Goal: Transaction & Acquisition: Purchase product/service

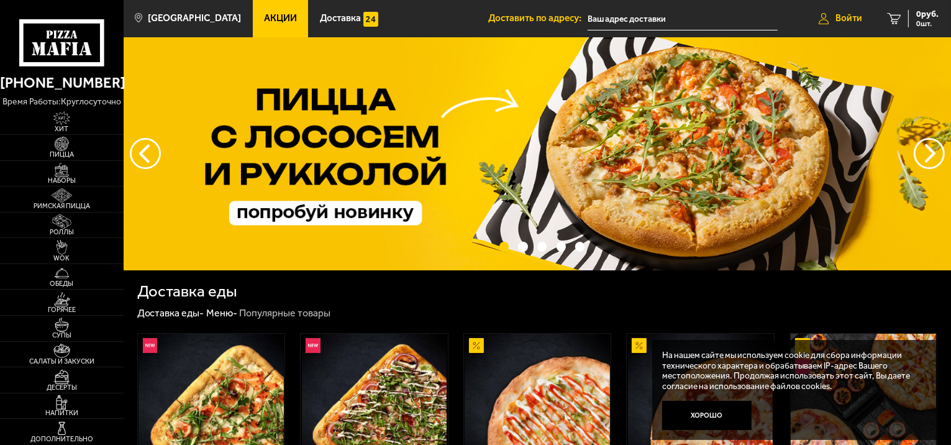
click at [839, 21] on span "Войти" at bounding box center [848, 18] width 27 height 9
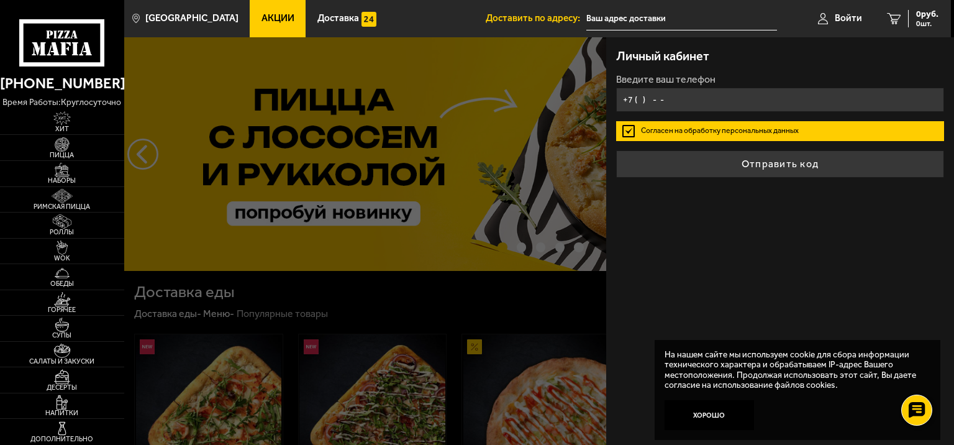
type input "+7 ( ) - -"
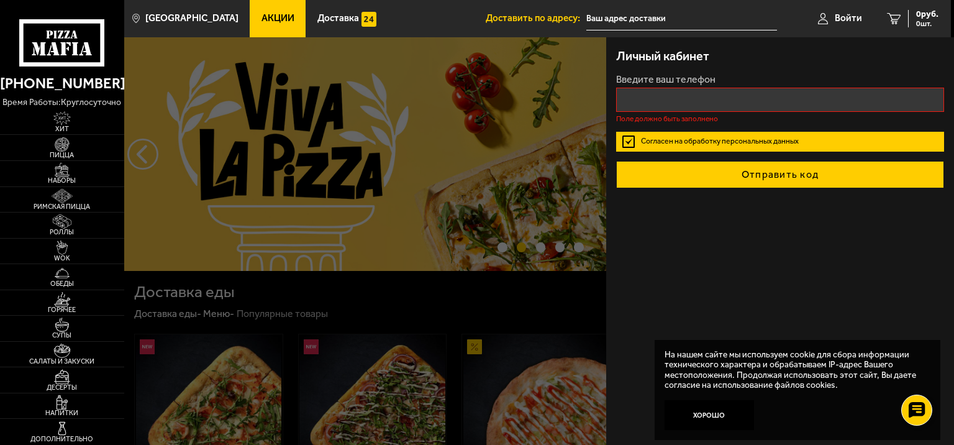
click at [715, 155] on form "Введите ваш телефон Поле должно быть заполнено Согласен на обработку персональн…" at bounding box center [780, 132] width 328 height 114
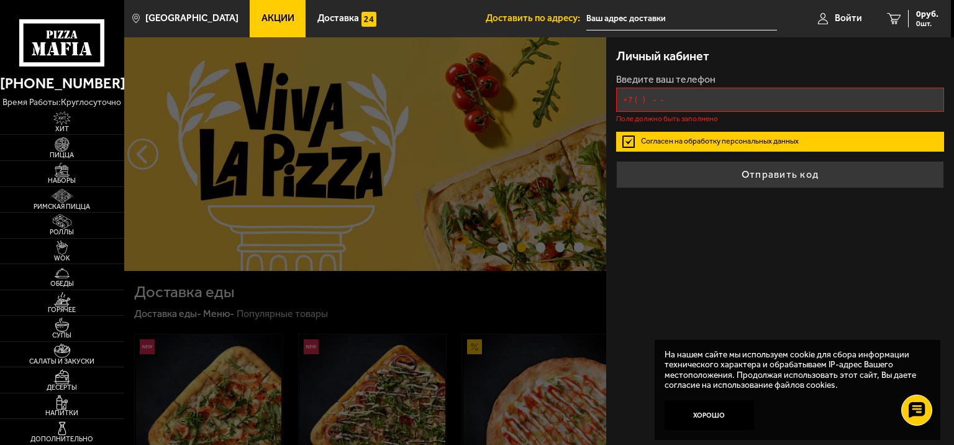
click at [651, 103] on input "+7 ( ) - -" at bounding box center [780, 100] width 328 height 24
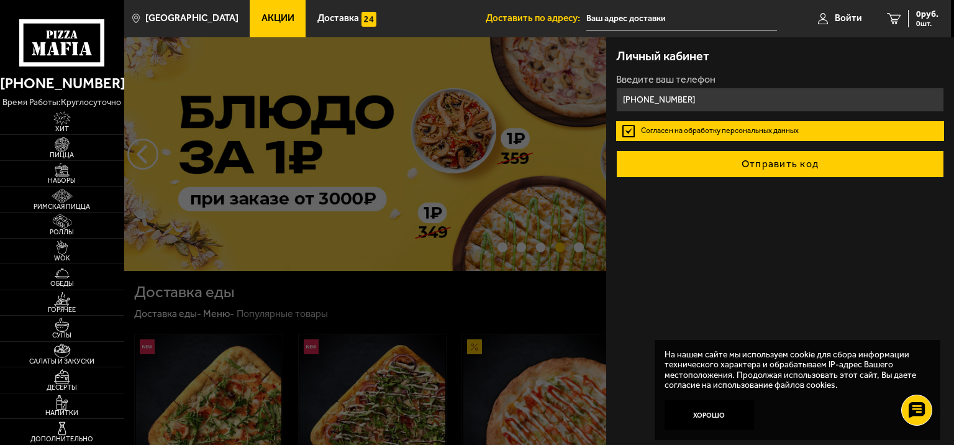
type input "[PHONE_NUMBER]"
click at [700, 176] on button "Отправить код" at bounding box center [780, 163] width 328 height 27
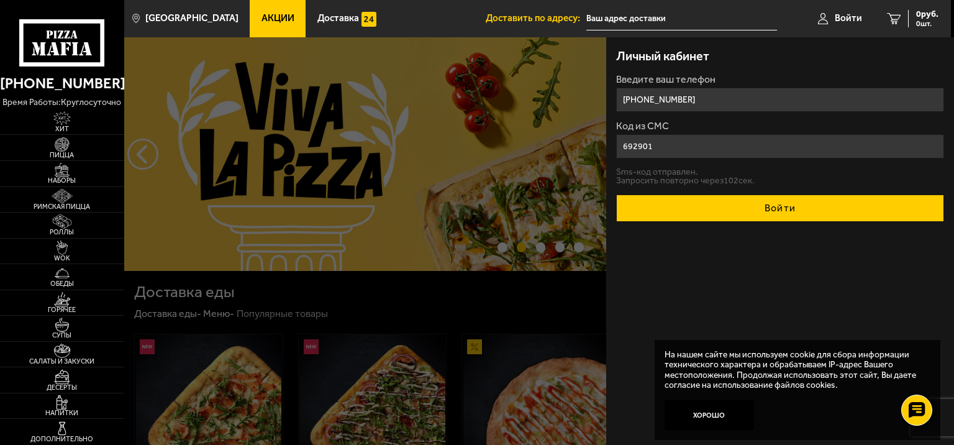
type input "692901"
click at [759, 214] on button "Войти" at bounding box center [780, 207] width 328 height 27
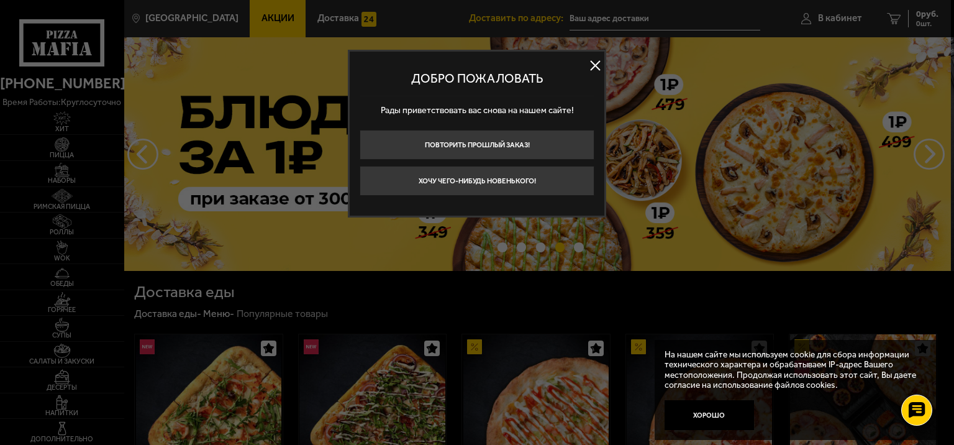
click at [591, 67] on button at bounding box center [595, 66] width 19 height 19
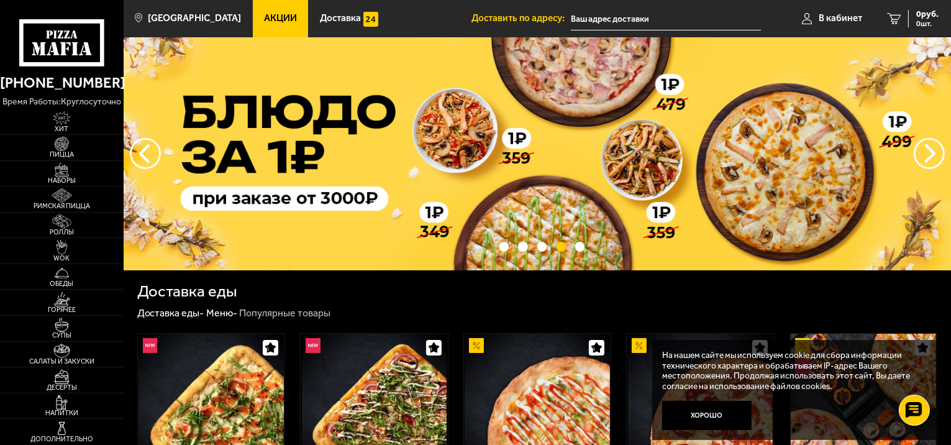
click at [602, 18] on input "text" at bounding box center [666, 18] width 190 height 23
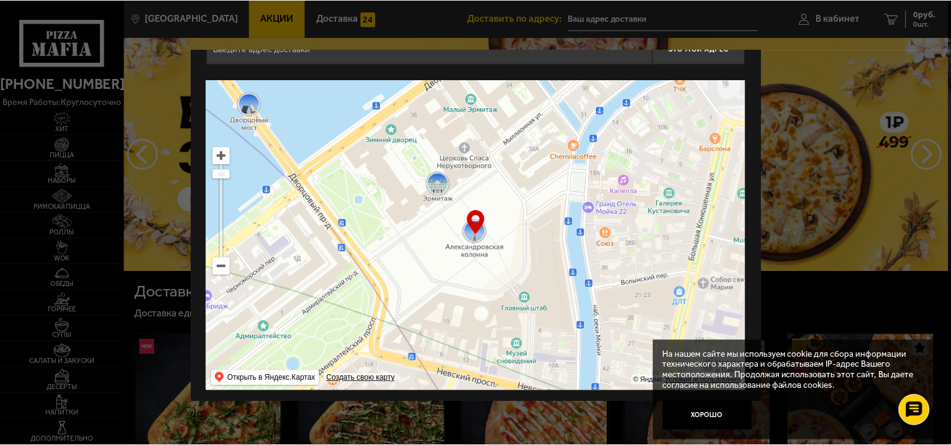
scroll to position [36, 0]
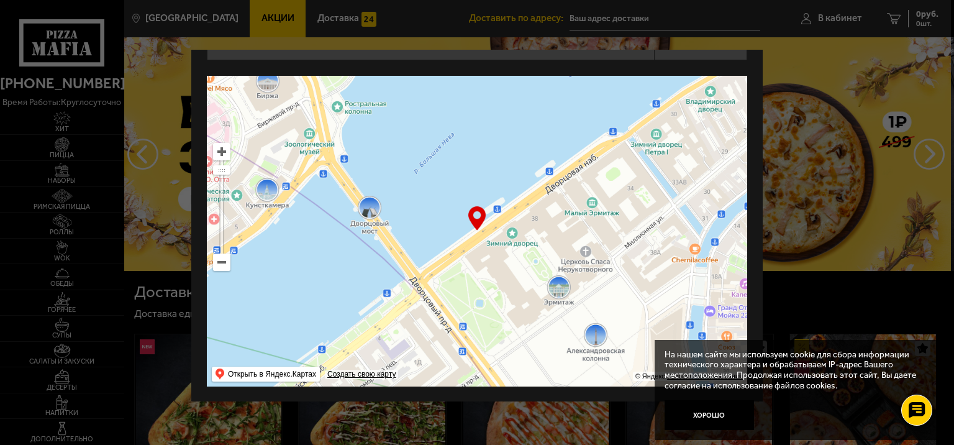
drag, startPoint x: 456, startPoint y: 262, endPoint x: 469, endPoint y: 332, distance: 70.8
click at [569, 370] on ymaps at bounding box center [477, 231] width 540 height 310
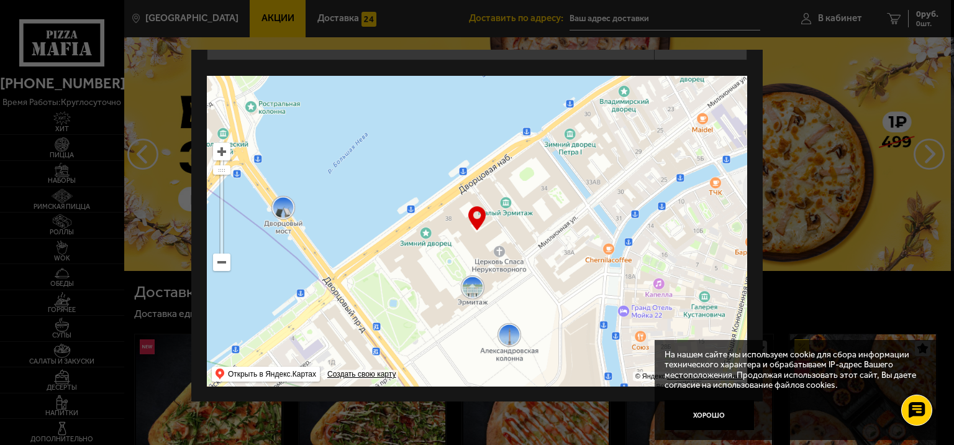
click at [216, 257] on ymaps at bounding box center [222, 262] width 16 height 16
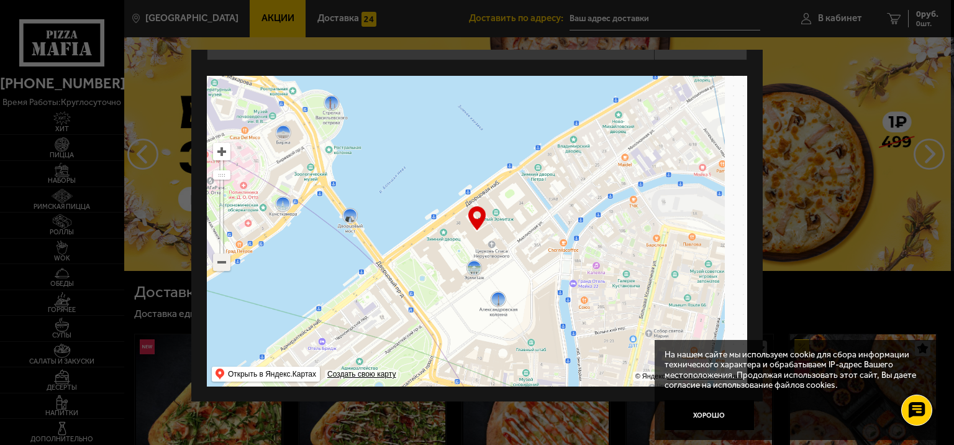
click at [217, 258] on ymaps at bounding box center [222, 262] width 16 height 16
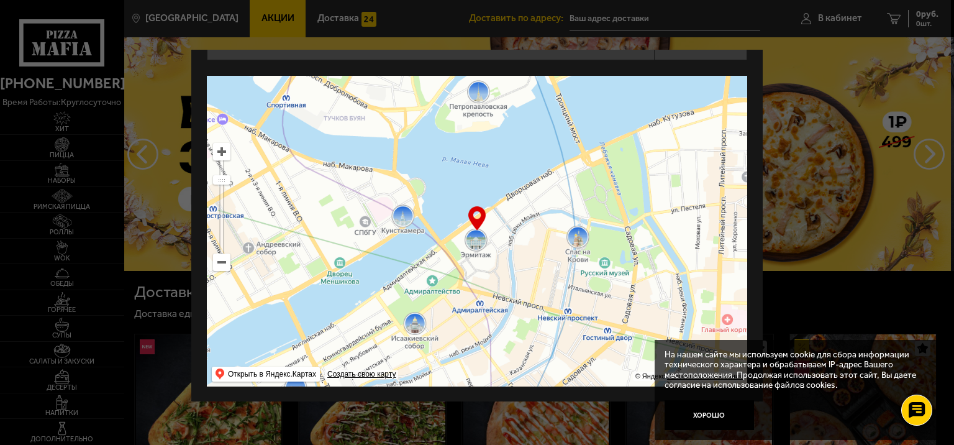
click at [217, 258] on ymaps at bounding box center [222, 262] width 16 height 16
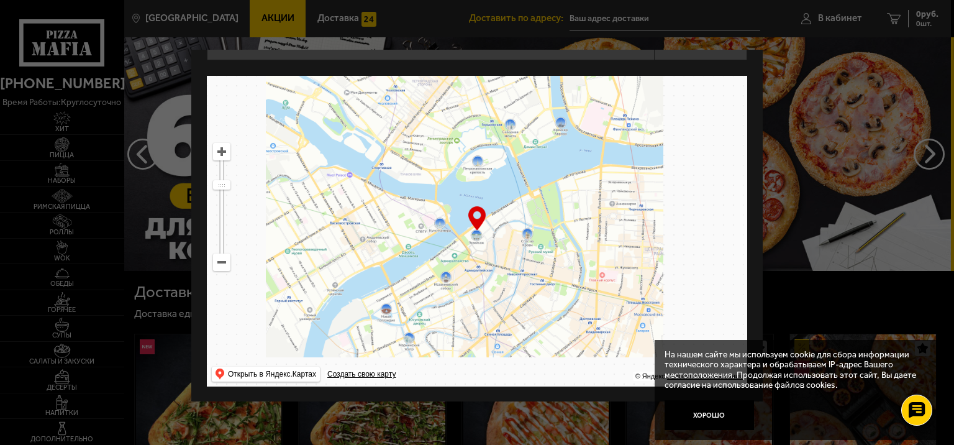
click at [217, 258] on ymaps at bounding box center [222, 262] width 16 height 16
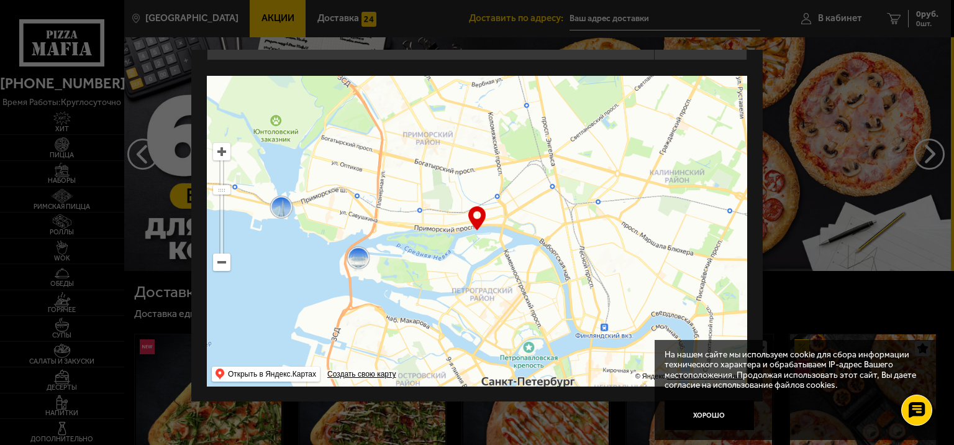
drag, startPoint x: 415, startPoint y: 231, endPoint x: 496, endPoint y: 387, distance: 175.8
click at [496, 387] on div "[STREET_ADDRESS] Это мой адрес Найдите адрес перетащив карту … © Яндекс Условия…" at bounding box center [476, 208] width 571 height 388
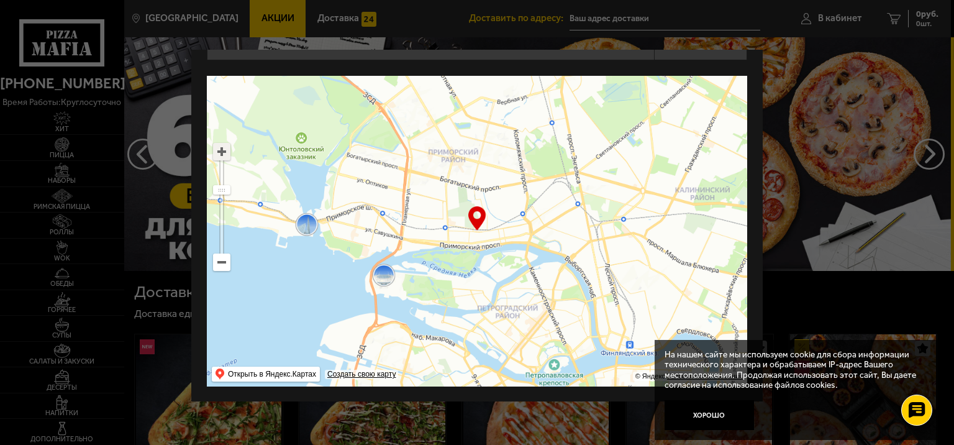
click at [220, 154] on ymaps at bounding box center [222, 151] width 16 height 16
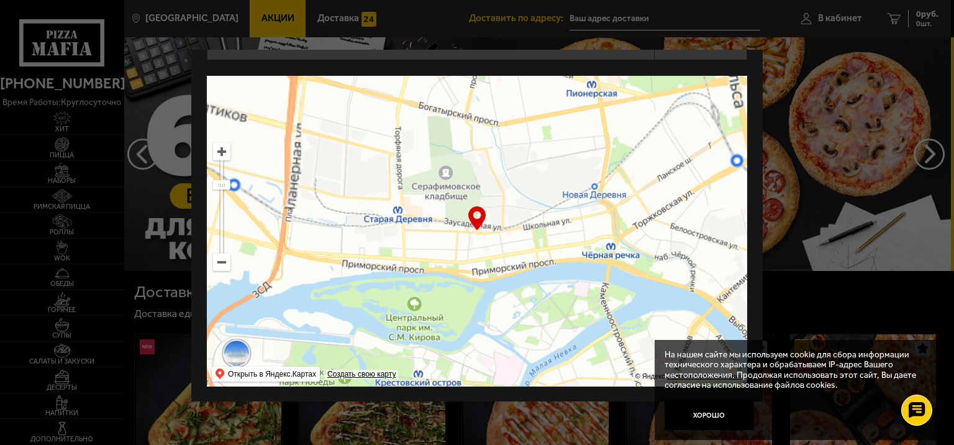
click at [220, 154] on ymaps at bounding box center [222, 151] width 16 height 16
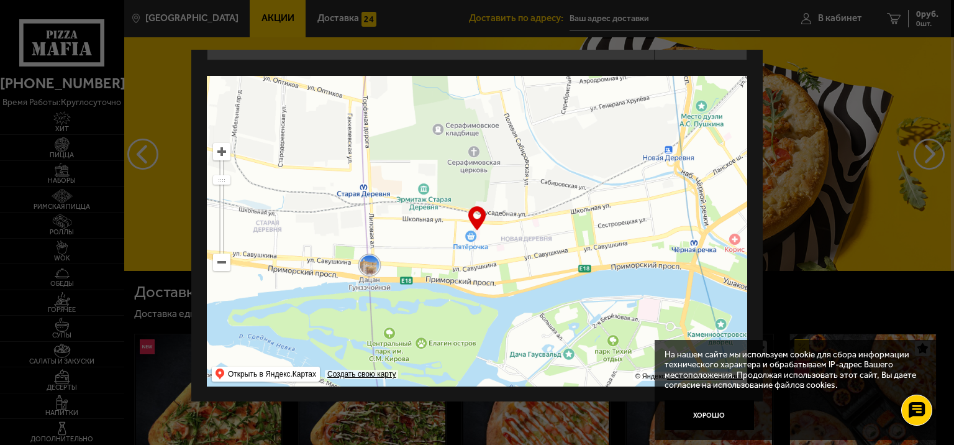
drag, startPoint x: 384, startPoint y: 293, endPoint x: 86, endPoint y: 117, distance: 345.8
click at [390, 280] on ymaps at bounding box center [477, 231] width 540 height 310
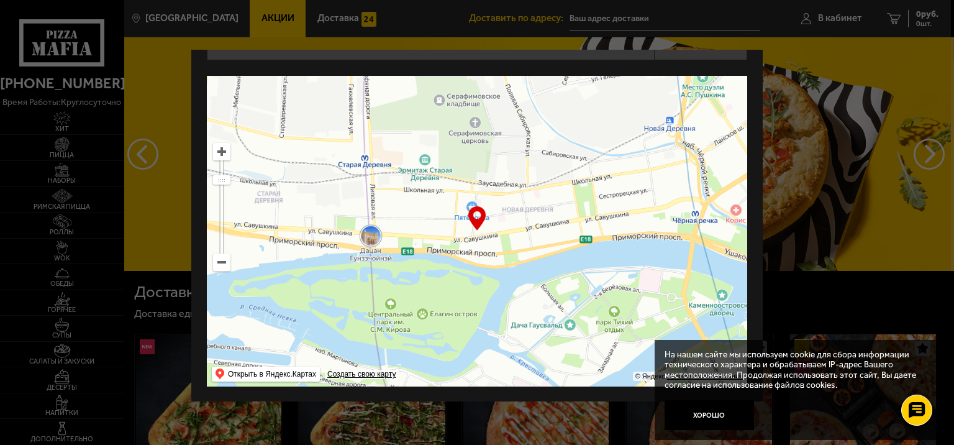
click at [215, 148] on ymaps at bounding box center [222, 151] width 16 height 16
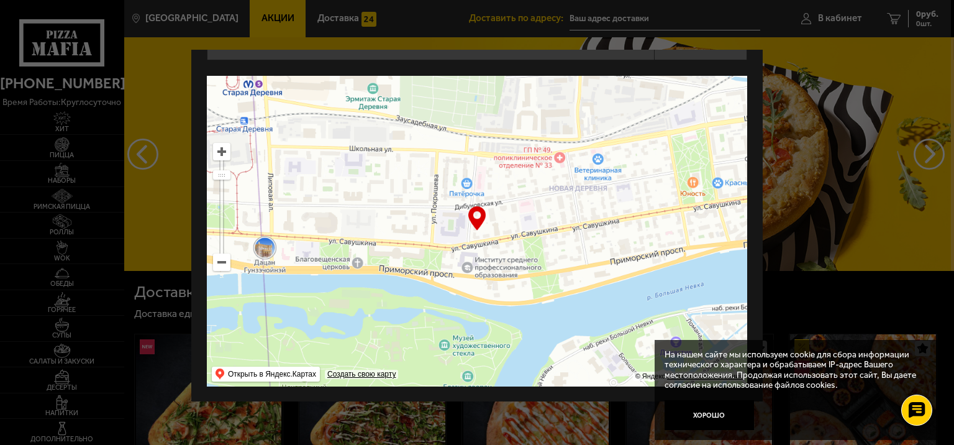
click at [215, 148] on ymaps at bounding box center [222, 151] width 16 height 16
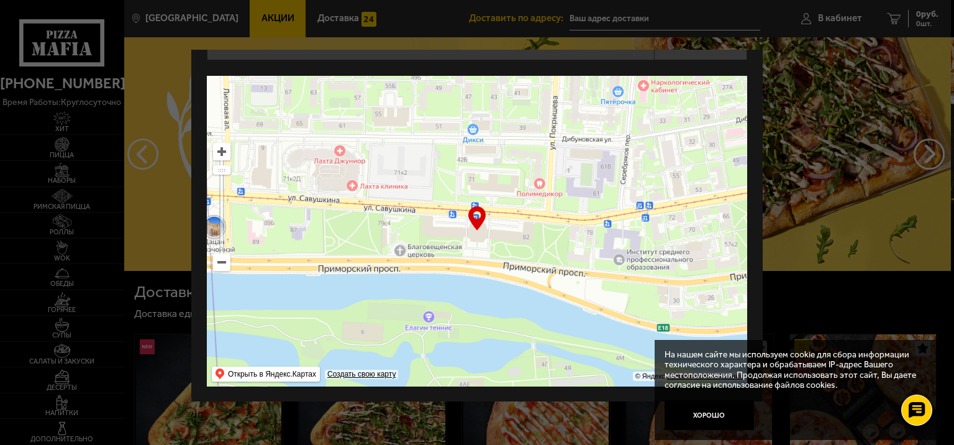
drag, startPoint x: 353, startPoint y: 250, endPoint x: 513, endPoint y: 206, distance: 166.2
click at [513, 206] on ymaps at bounding box center [477, 231] width 540 height 310
type input "[STREET_ADDRESS]"
click at [722, 417] on button "Хорошо" at bounding box center [708, 415] width 89 height 30
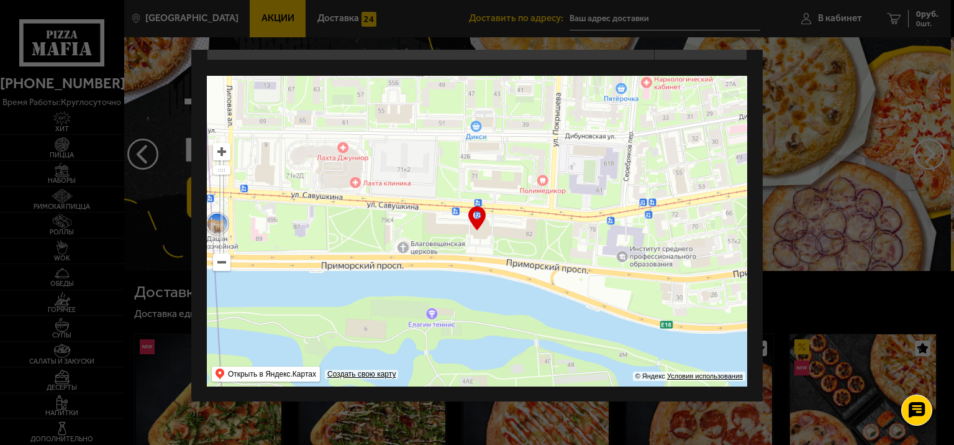
click at [468, 232] on ymaps at bounding box center [477, 231] width 540 height 310
click at [476, 225] on div "… © Яндекс Условия использования Открыть в Яндекс.Картах Создать свою карту" at bounding box center [477, 231] width 540 height 310
click at [478, 221] on div "… © Яндекс Условия использования Открыть в Яндекс.Картах Создать свою карту" at bounding box center [477, 231] width 540 height 310
click at [471, 216] on div "… © Яндекс Условия использования Открыть в Яндекс.Картах Создать свою карту" at bounding box center [477, 231] width 540 height 310
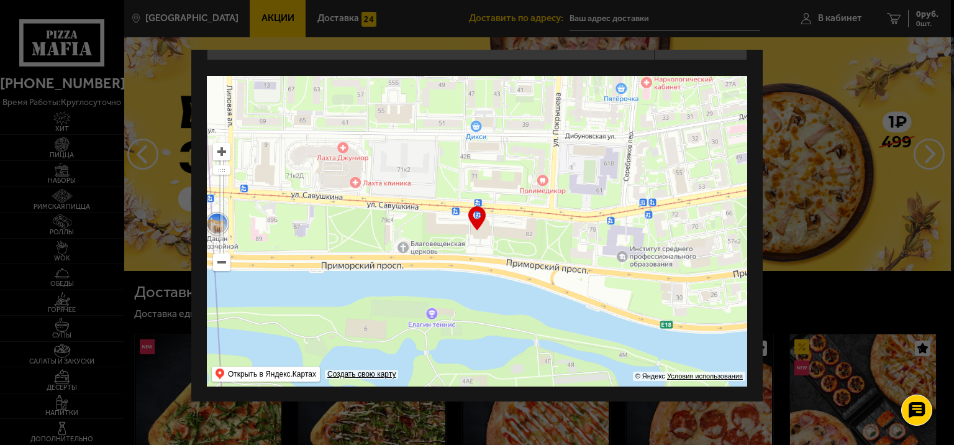
click at [817, 217] on div at bounding box center [477, 222] width 954 height 445
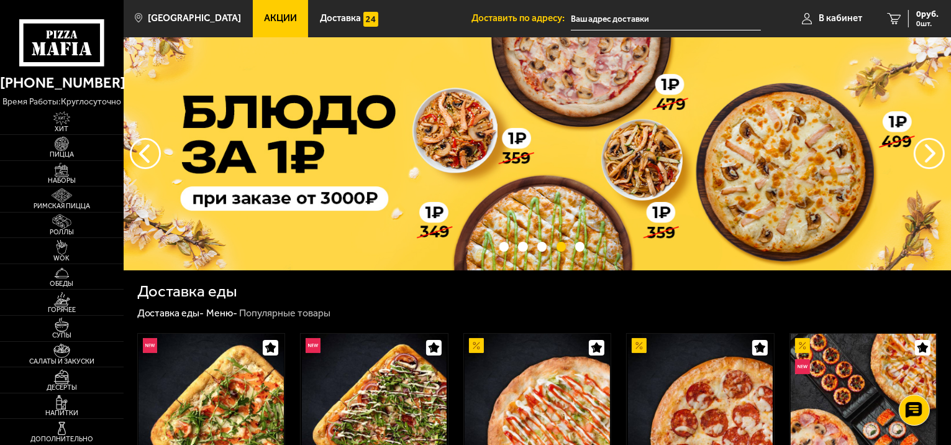
click at [648, 15] on input "text" at bounding box center [666, 18] width 190 height 23
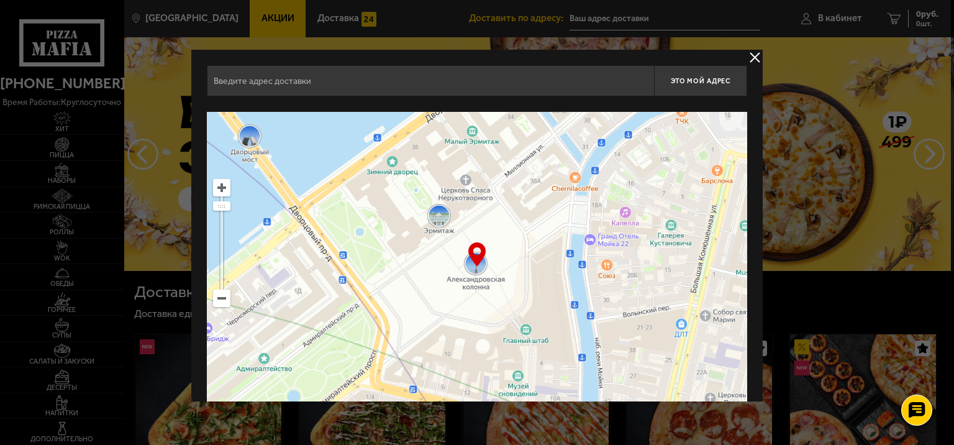
click at [288, 73] on input "text" at bounding box center [430, 80] width 447 height 31
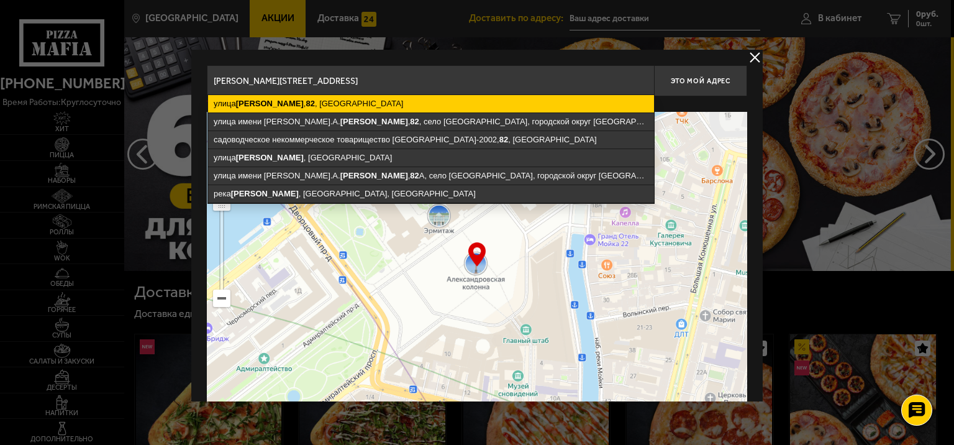
click at [290, 95] on ymaps "[STREET_ADDRESS]" at bounding box center [431, 103] width 446 height 17
type input "[STREET_ADDRESS]"
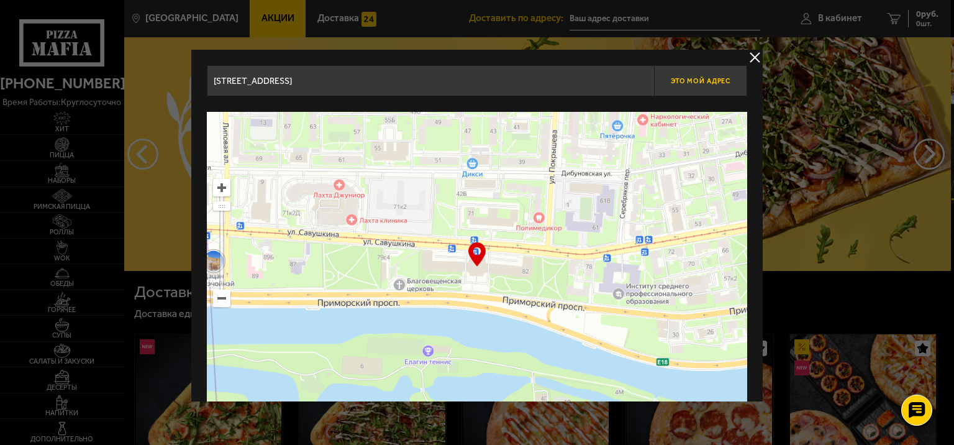
click at [695, 84] on button "Это мой адрес" at bounding box center [700, 80] width 93 height 31
type input "[STREET_ADDRESS]"
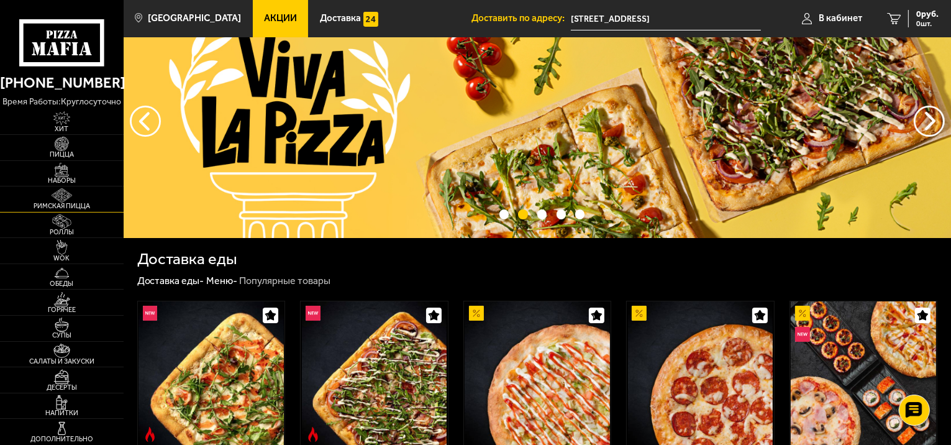
scroll to position [0, 0]
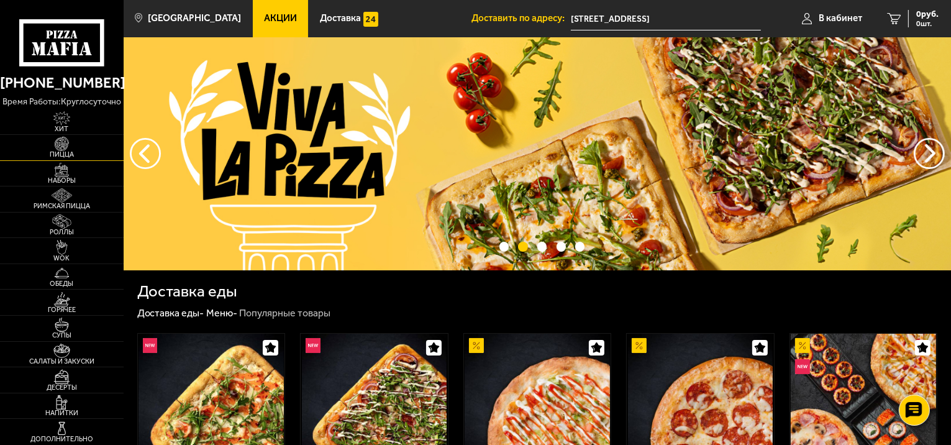
click at [72, 152] on span "Пицца" at bounding box center [62, 154] width 124 height 7
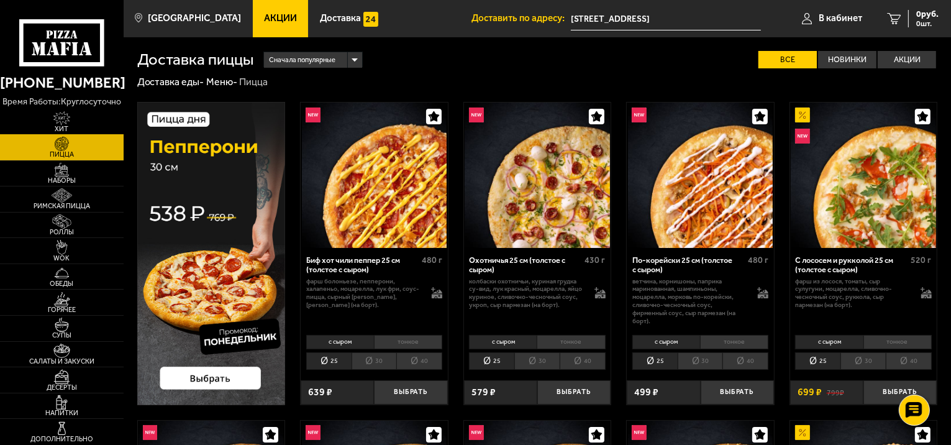
click at [61, 133] on link "Хит" at bounding box center [62, 121] width 124 height 25
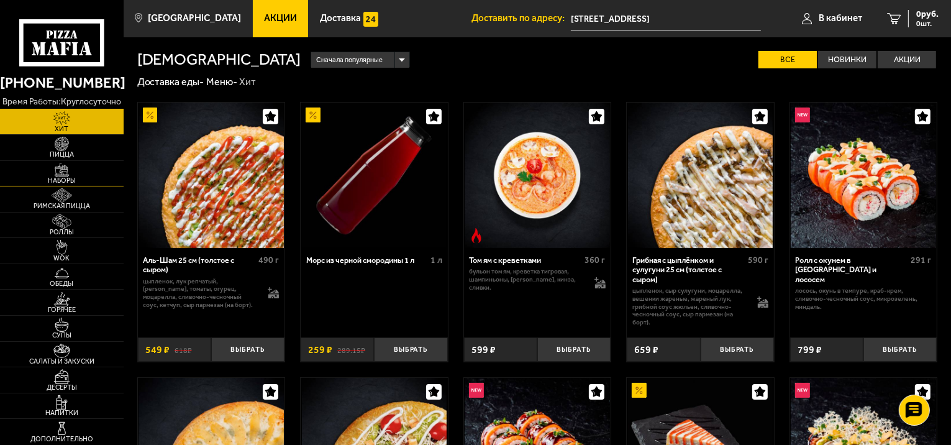
click at [58, 169] on img at bounding box center [62, 170] width 38 height 14
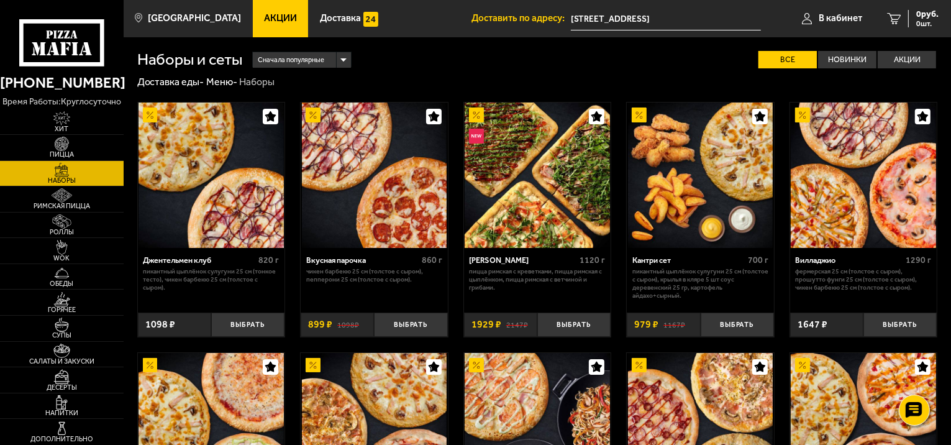
click at [356, 206] on img at bounding box center [374, 174] width 145 height 145
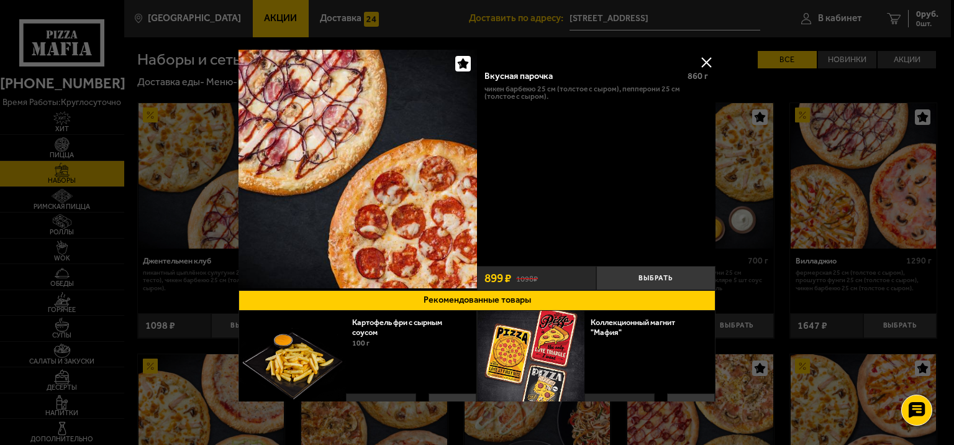
click at [842, 291] on div at bounding box center [477, 222] width 954 height 445
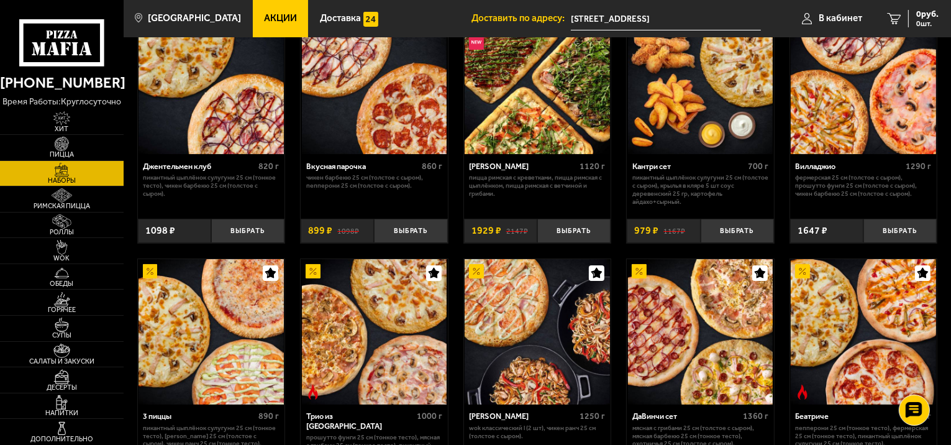
scroll to position [124, 0]
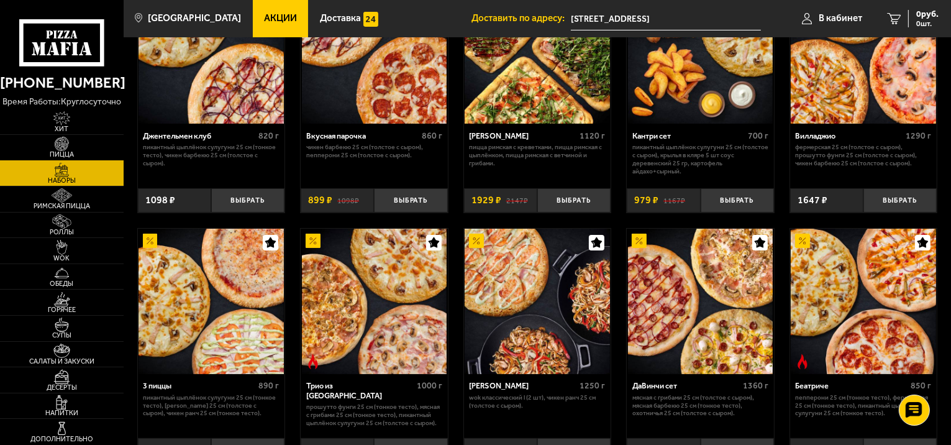
click at [71, 151] on span "Пицца" at bounding box center [62, 154] width 124 height 7
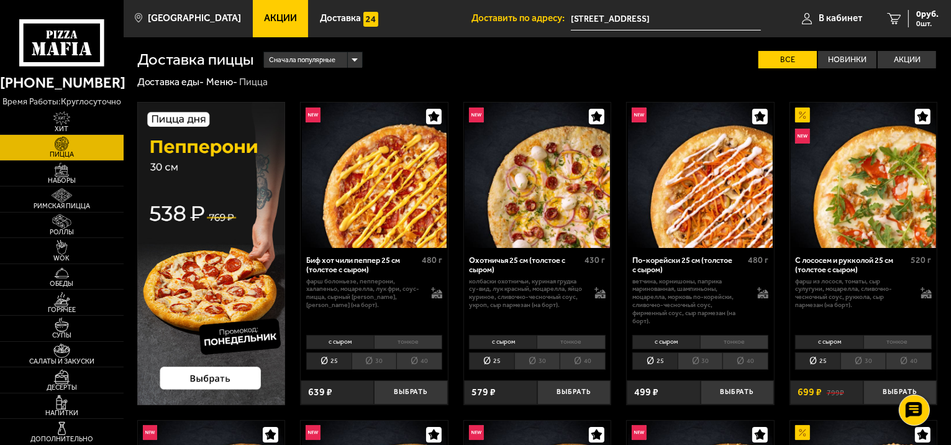
click at [380, 361] on li "30" at bounding box center [373, 360] width 45 height 17
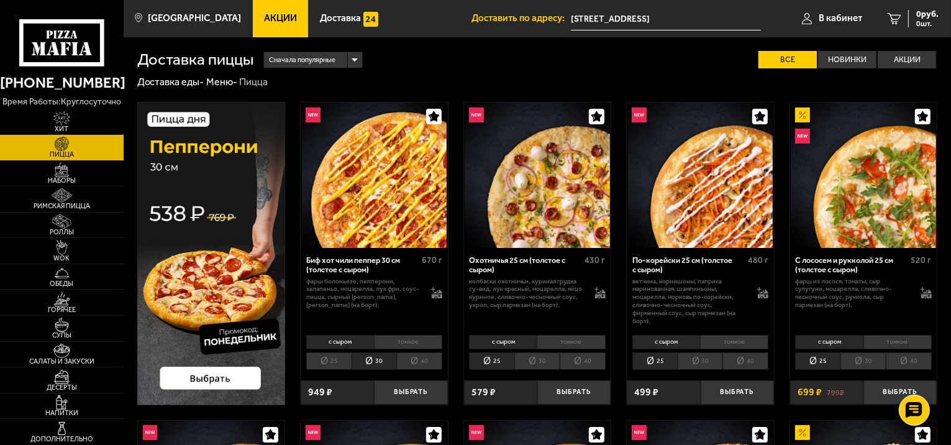
click at [542, 365] on li "30" at bounding box center [536, 360] width 45 height 17
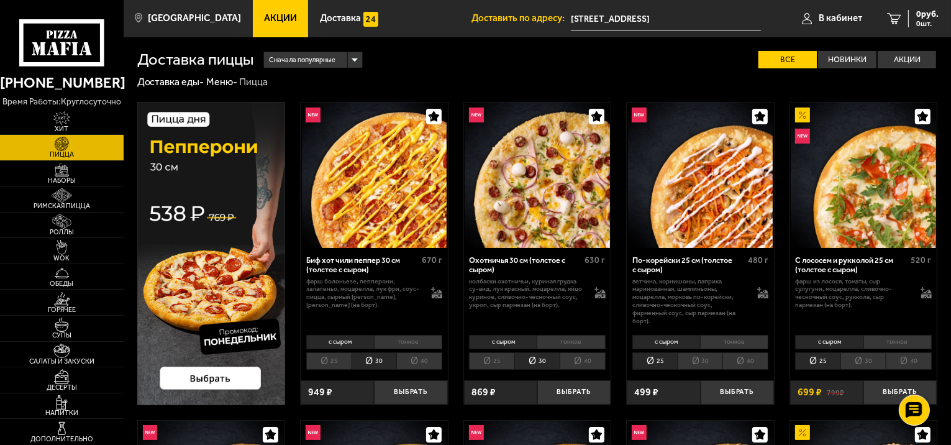
click at [701, 361] on li "30" at bounding box center [699, 360] width 45 height 17
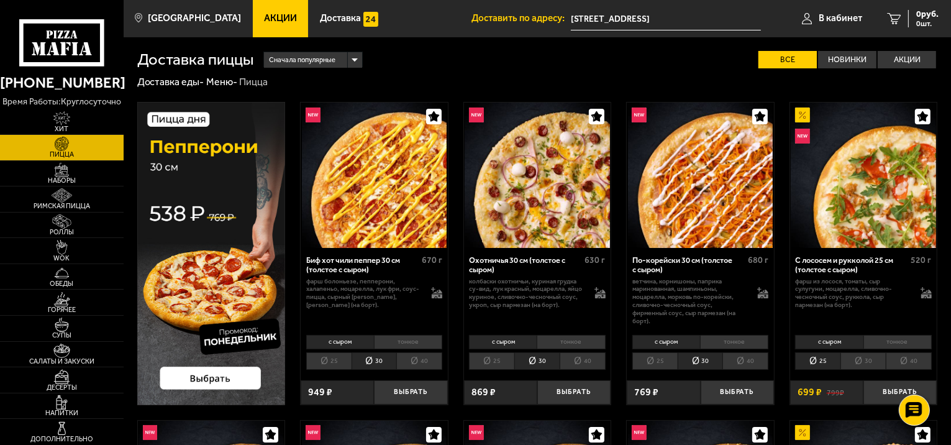
click at [849, 361] on li "30" at bounding box center [862, 360] width 45 height 17
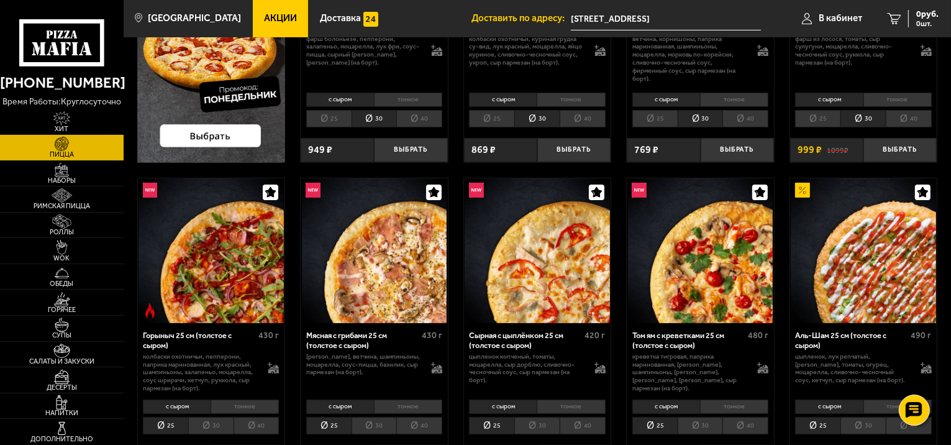
scroll to position [248, 0]
